Goal: Task Accomplishment & Management: Manage account settings

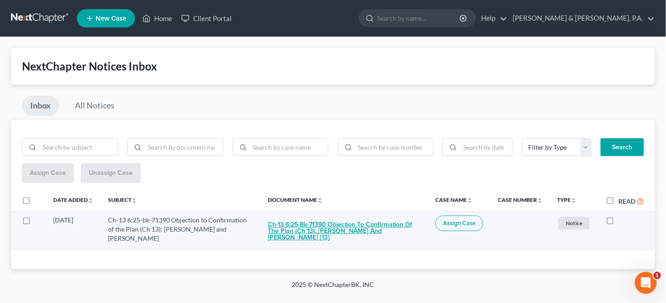
click at [363, 216] on button "Ch-13 6:25-bk-71390 Objection to Confirmation of the Plan (Ch 13); Eric M. Payn…" at bounding box center [344, 231] width 152 height 31
checkbox input "true"
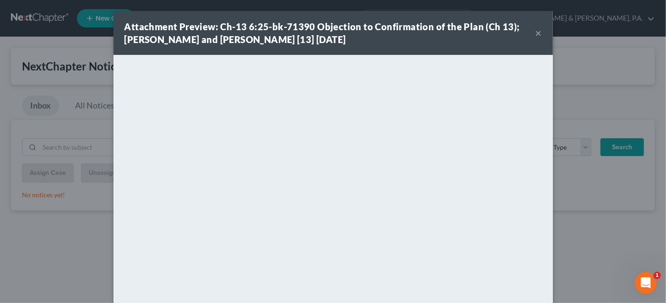
click at [535, 33] on button "×" at bounding box center [538, 32] width 6 height 11
